Goal: Information Seeking & Learning: Check status

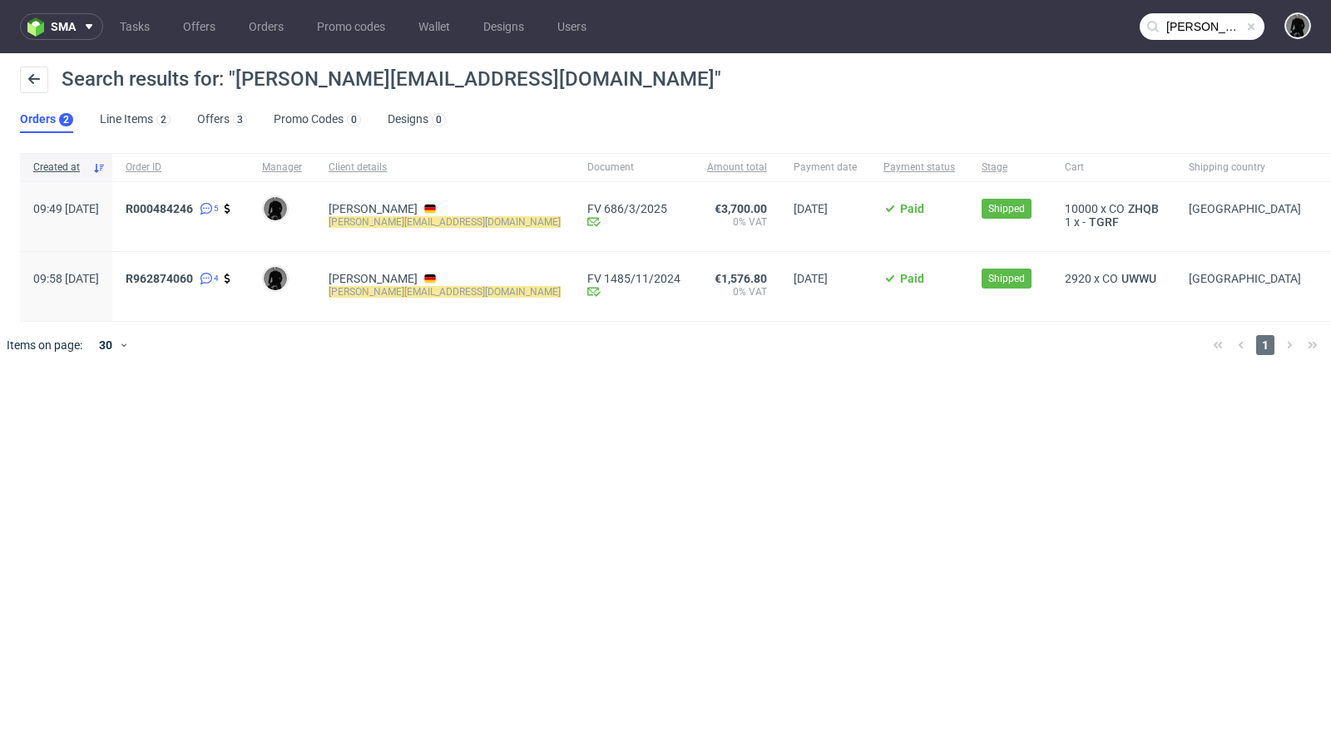
click at [1253, 25] on span at bounding box center [1250, 26] width 13 height 13
click at [1216, 28] on input "text" at bounding box center [1201, 26] width 125 height 27
paste input "[PERSON_NAME][EMAIL_ADDRESS][DOMAIN_NAME]"
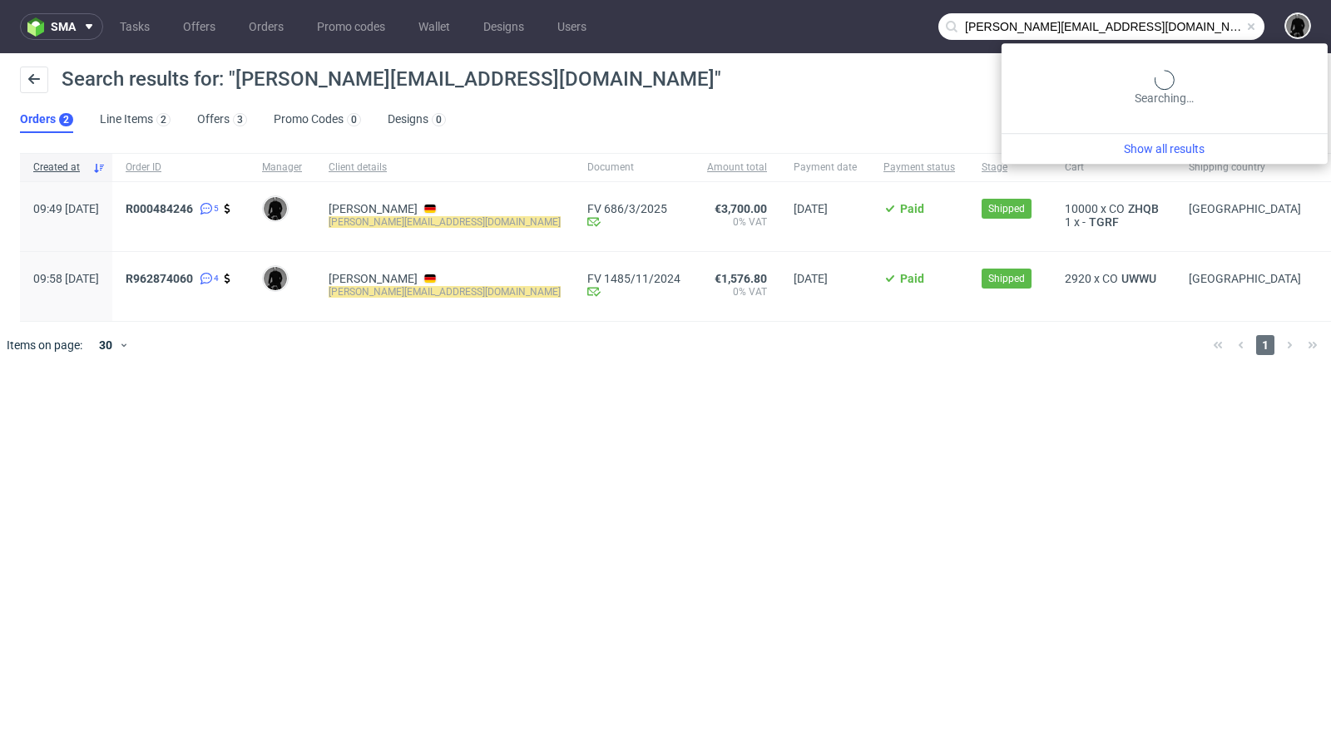
type input "[PERSON_NAME][EMAIL_ADDRESS][DOMAIN_NAME]"
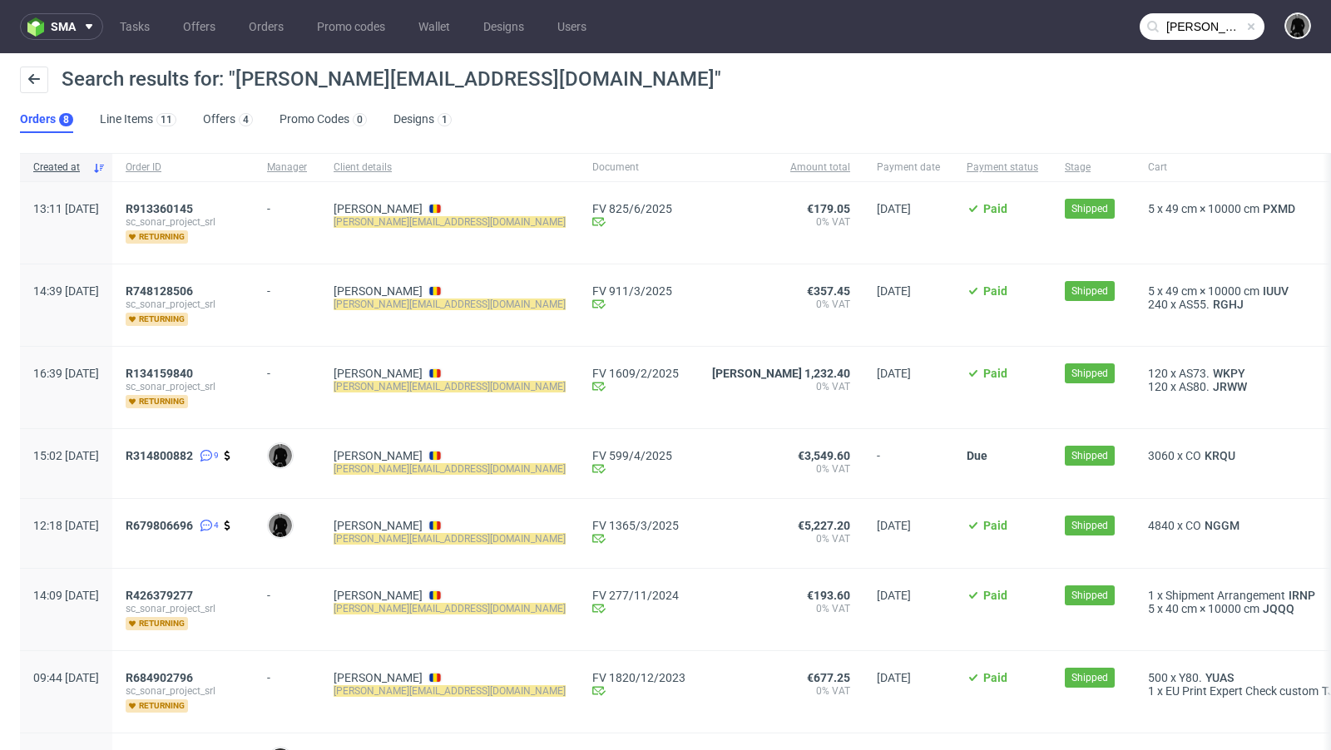
click at [632, 111] on div "Search results for: "[PERSON_NAME][EMAIL_ADDRESS][DOMAIN_NAME]" Orders 8 Line I…" at bounding box center [665, 99] width 1331 height 93
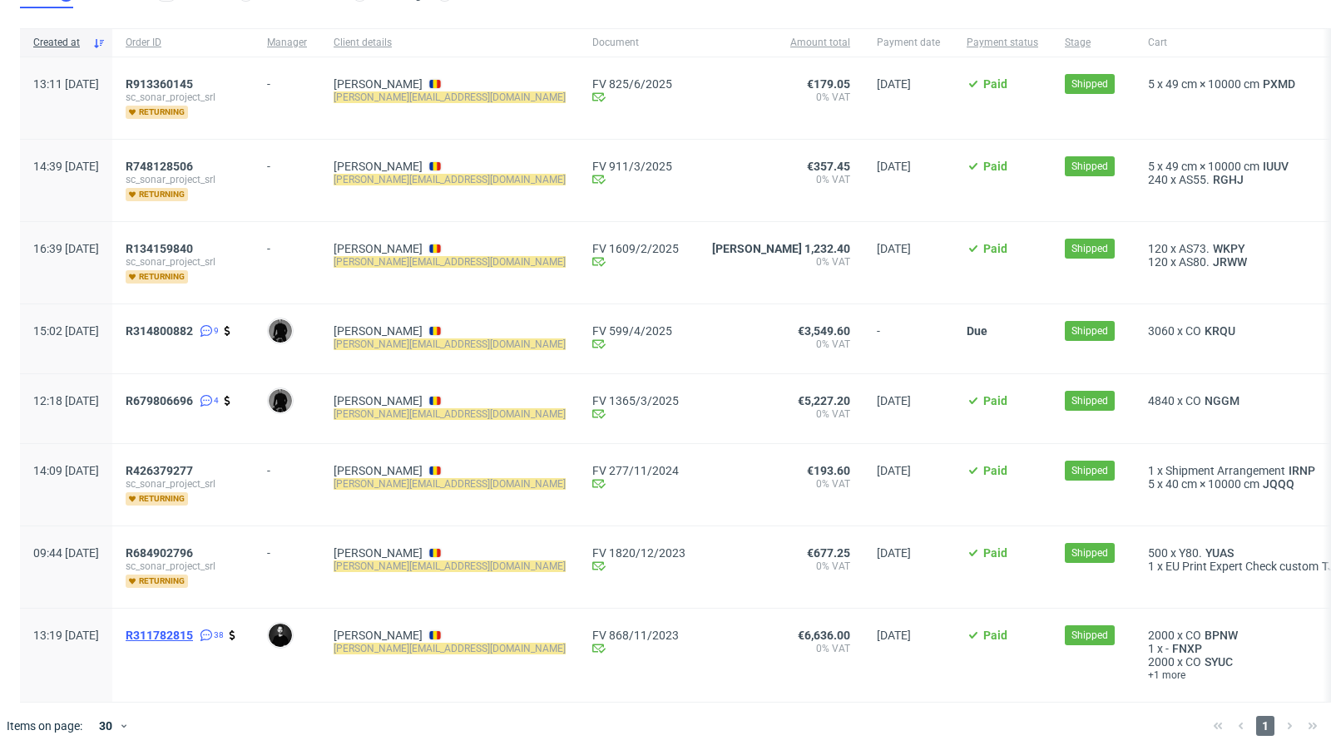
click at [193, 629] on span "R311782815" at bounding box center [159, 635] width 67 height 13
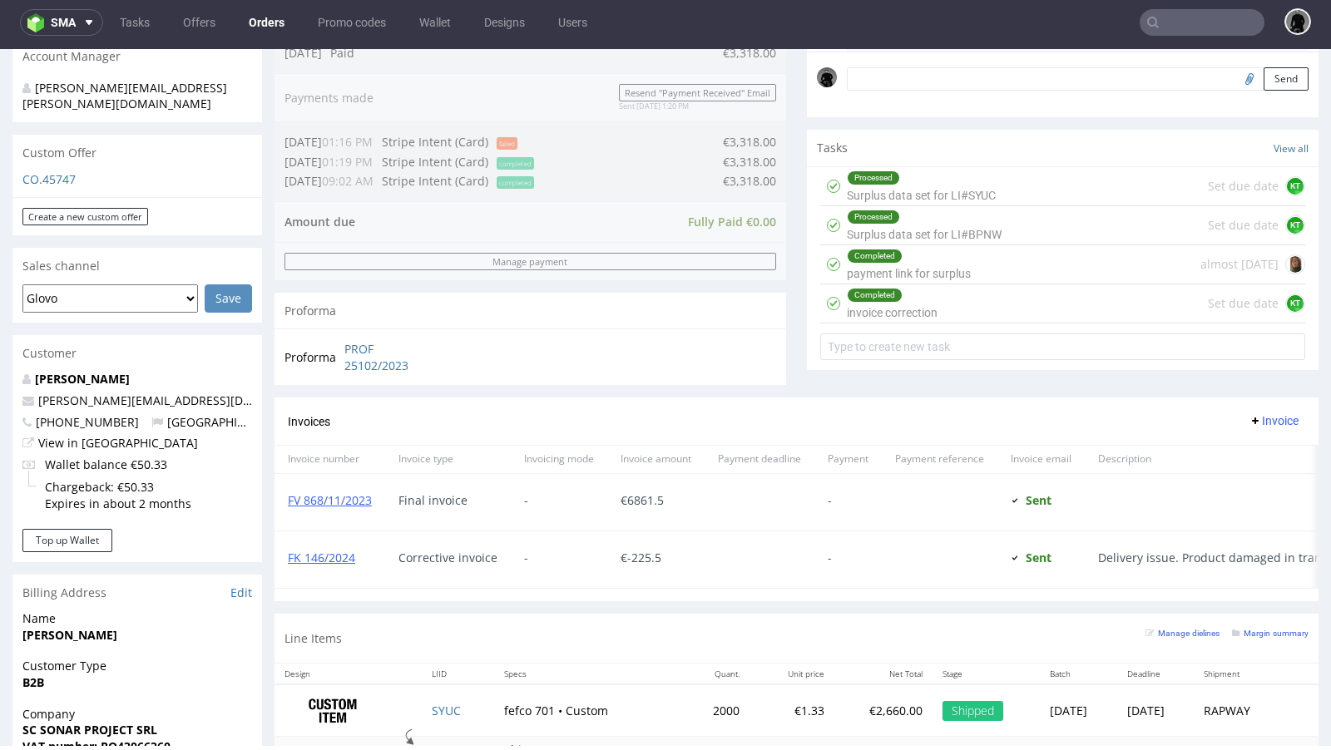
scroll to position [445, 0]
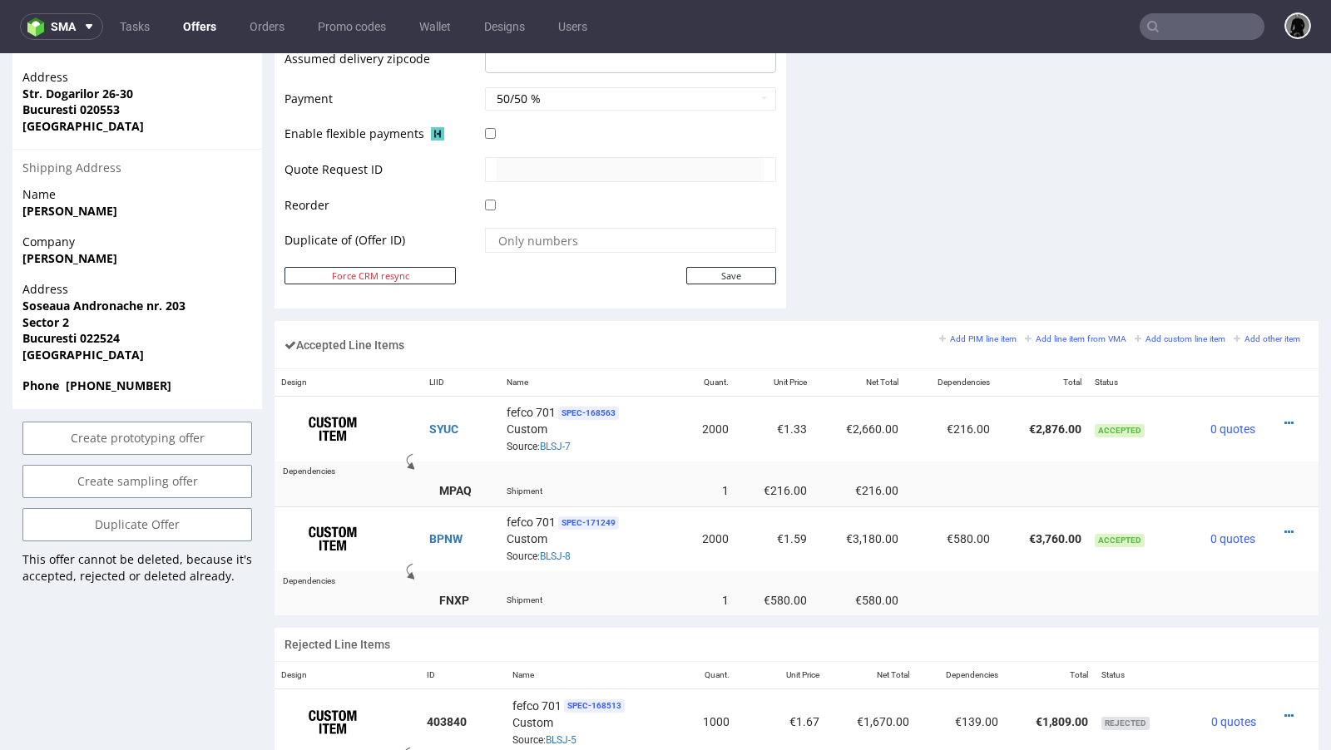
scroll to position [774, 0]
